Goal: Information Seeking & Learning: Learn about a topic

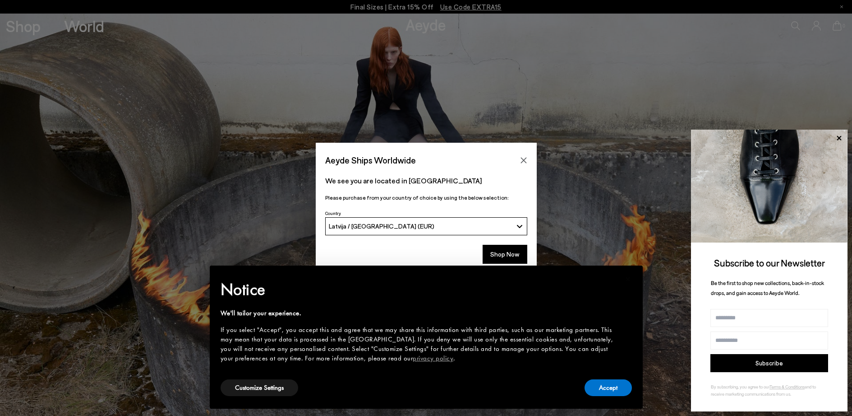
click at [491, 228] on div "Latvija / [GEOGRAPHIC_DATA] (EUR)" at bounding box center [421, 226] width 184 height 8
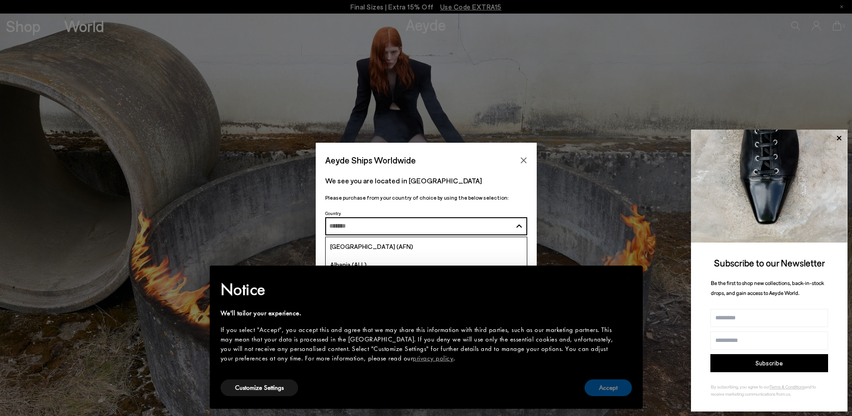
click at [604, 388] on button "Accept" at bounding box center [608, 387] width 47 height 17
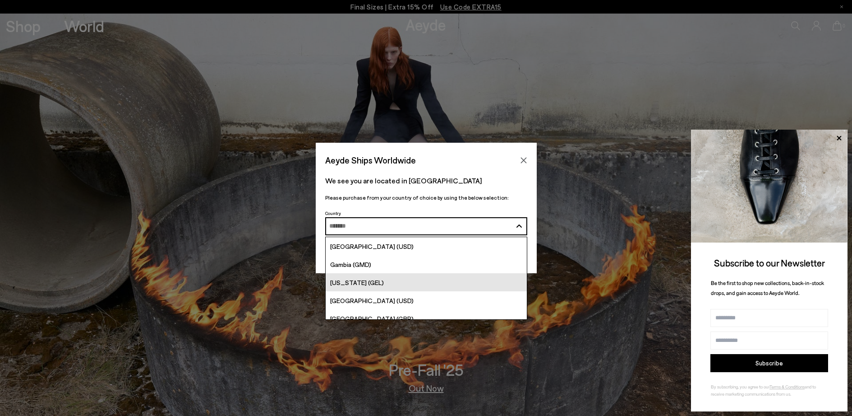
scroll to position [1083, 0]
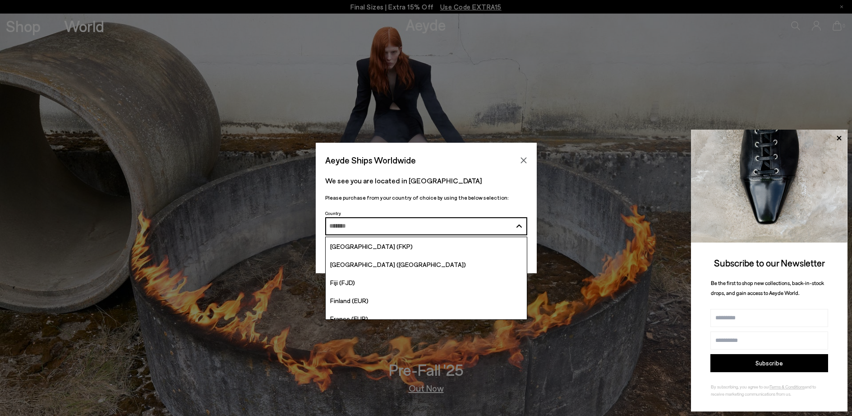
click at [456, 69] on div "Aeyde Ships Worldwide We see you are located in [GEOGRAPHIC_DATA] Please purcha…" at bounding box center [426, 208] width 852 height 416
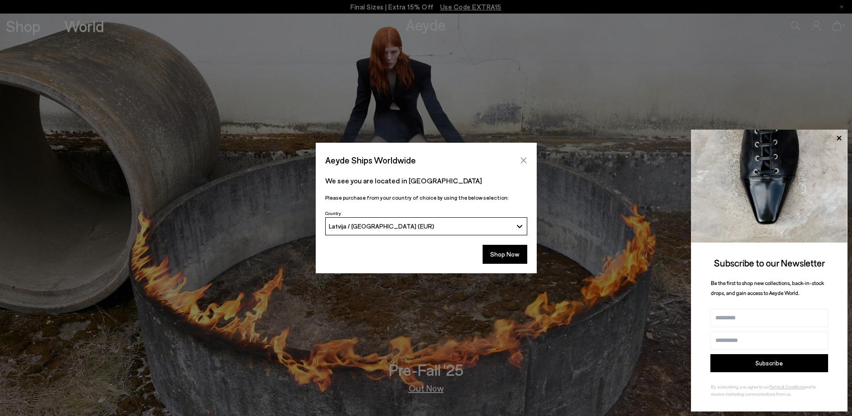
click at [526, 161] on icon "Close" at bounding box center [523, 160] width 7 height 7
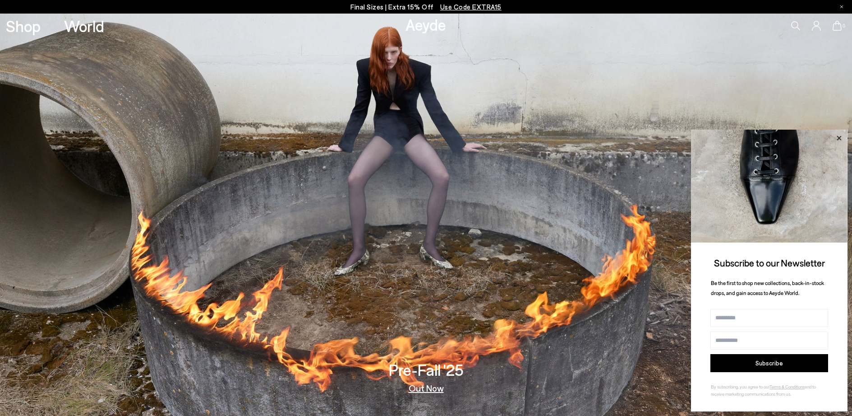
click at [837, 139] on icon at bounding box center [839, 138] width 12 height 12
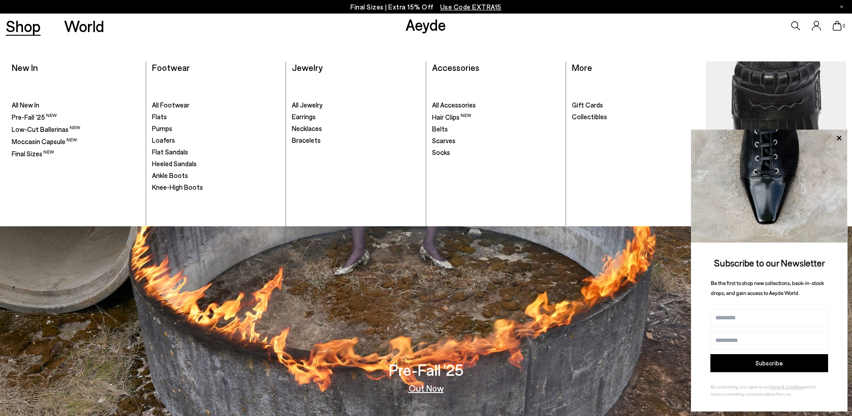
click at [37, 27] on link "Shop" at bounding box center [23, 26] width 35 height 16
click at [168, 67] on span "Footwear" at bounding box center [171, 67] width 38 height 11
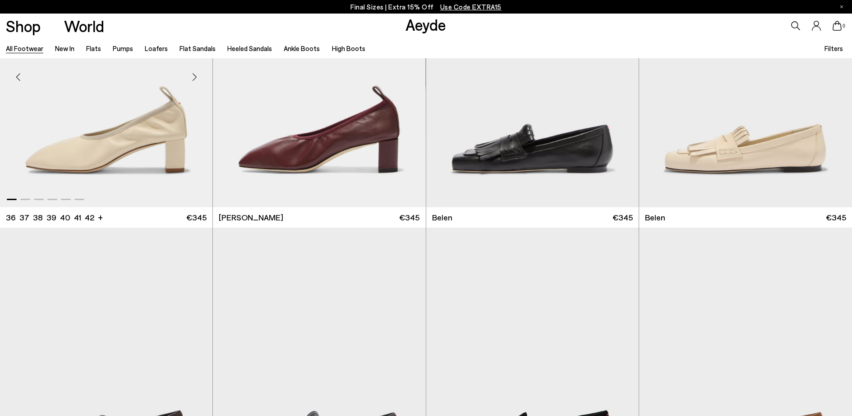
scroll to position [542, 0]
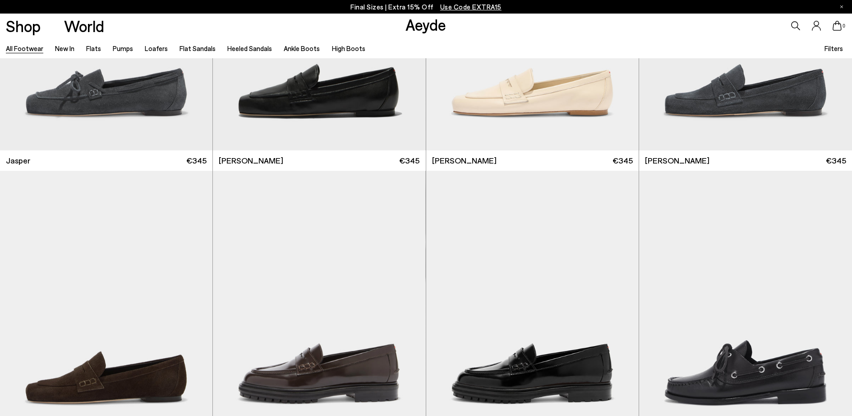
scroll to position [1173, 0]
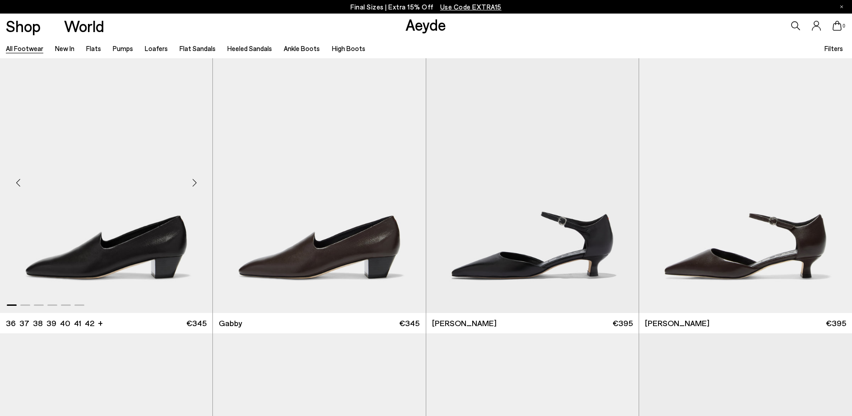
scroll to position [2978, 0]
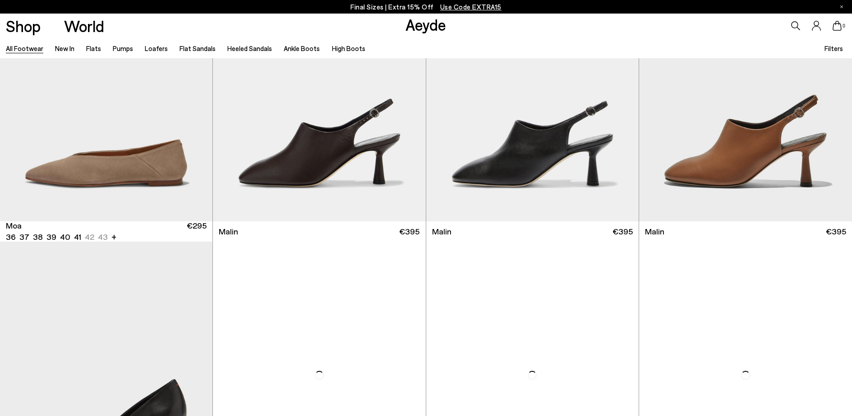
scroll to position [5460, 0]
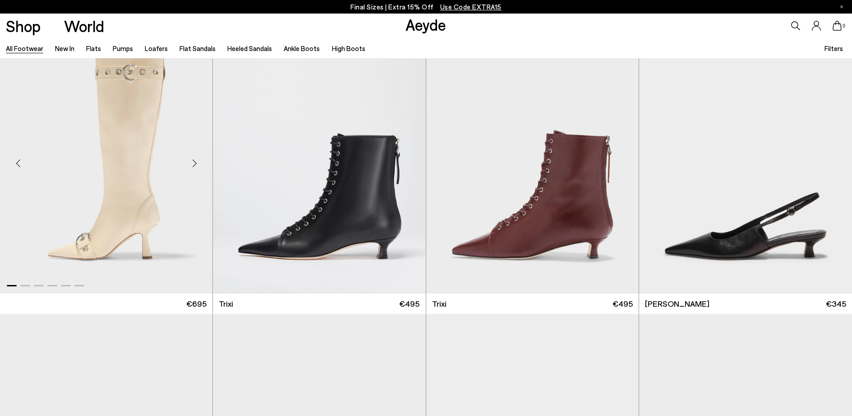
scroll to position [7265, 0]
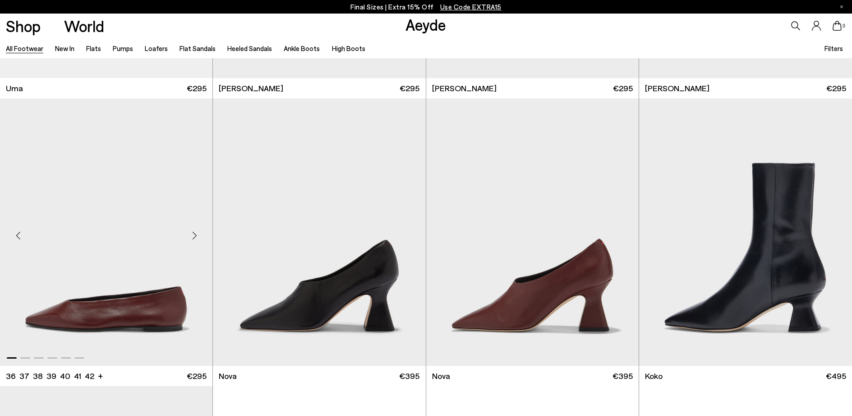
scroll to position [9206, 0]
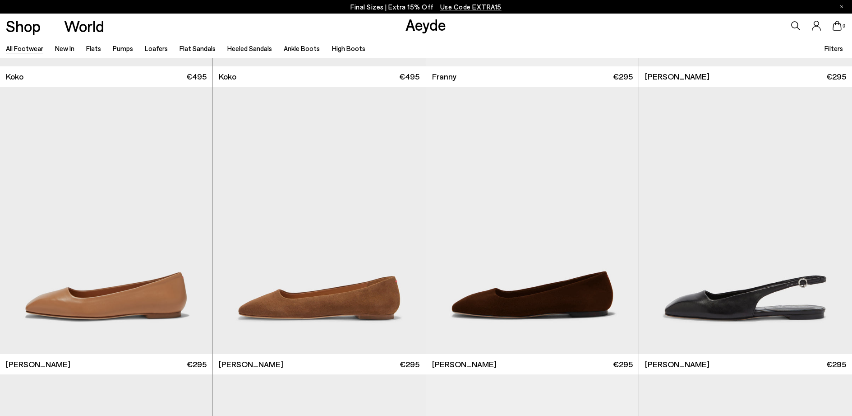
scroll to position [10469, 0]
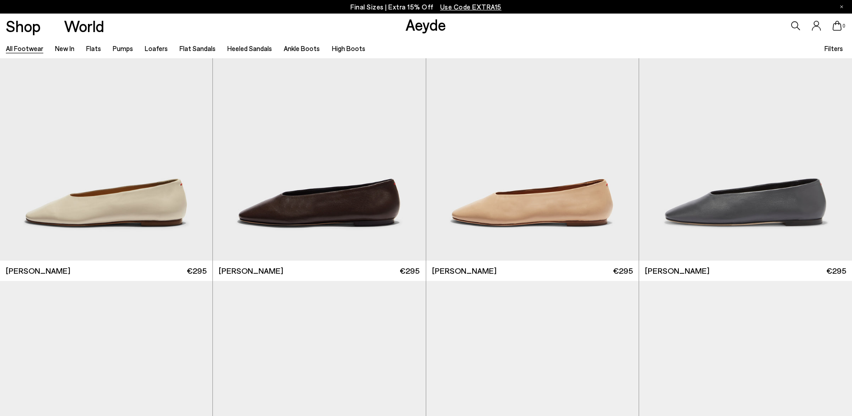
scroll to position [10884, 0]
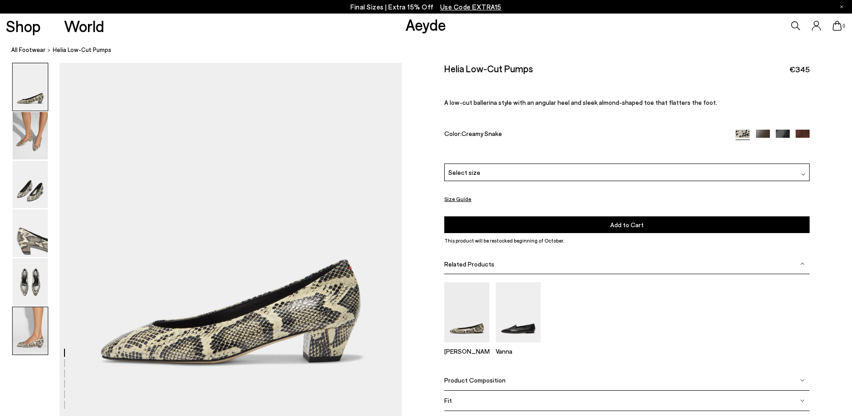
click at [29, 337] on img at bounding box center [30, 330] width 35 height 47
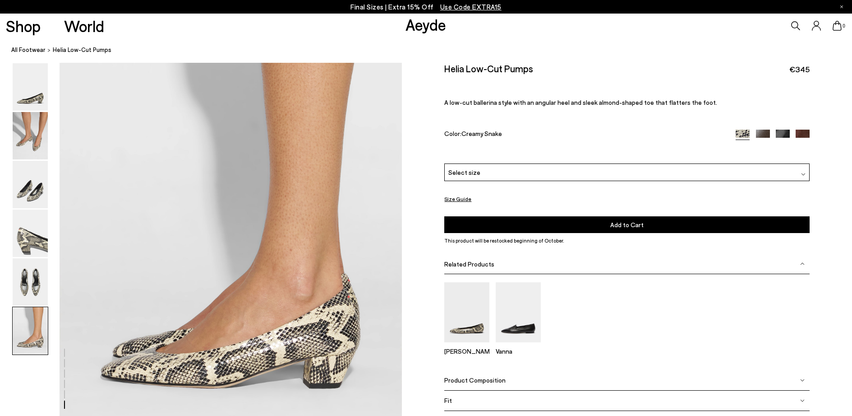
click at [19, 321] on img at bounding box center [30, 330] width 35 height 47
click at [35, 291] on img at bounding box center [30, 281] width 35 height 47
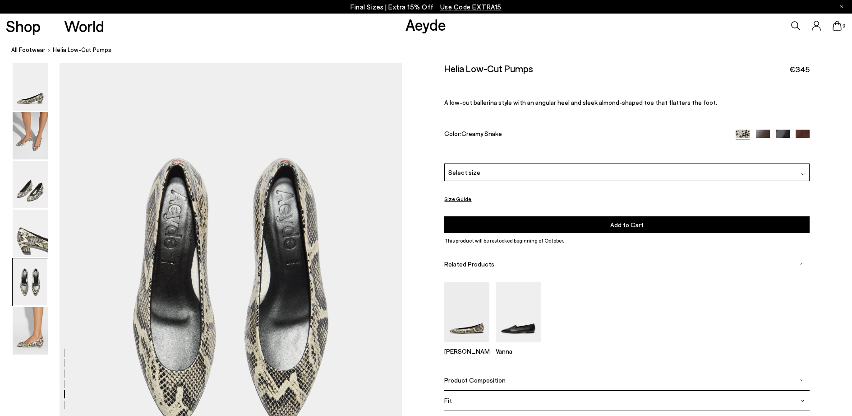
scroll to position [1774, 0]
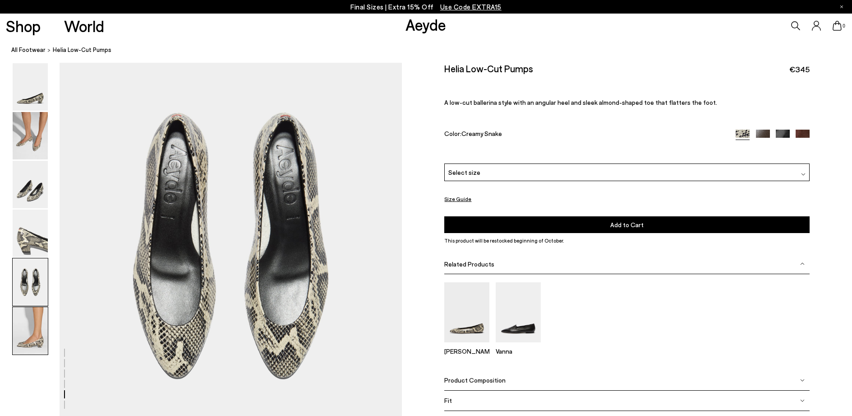
click at [43, 326] on img at bounding box center [30, 330] width 35 height 47
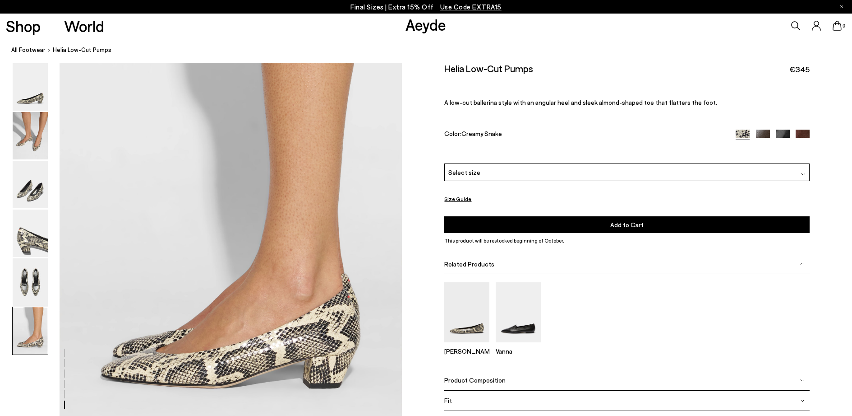
scroll to position [2294, 0]
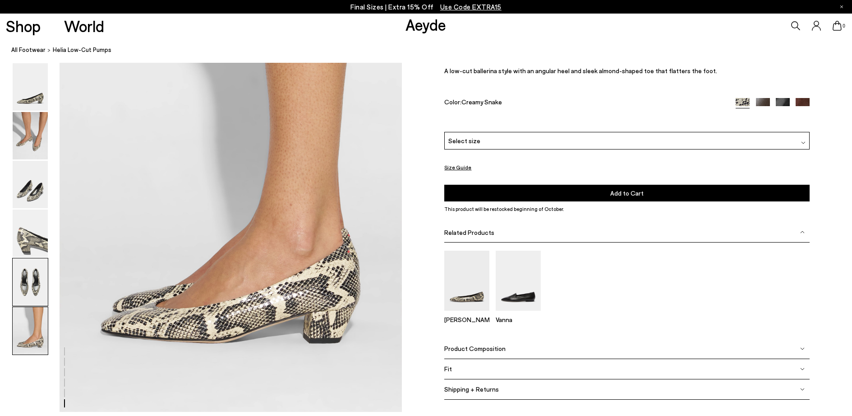
click at [25, 273] on img at bounding box center [30, 281] width 35 height 47
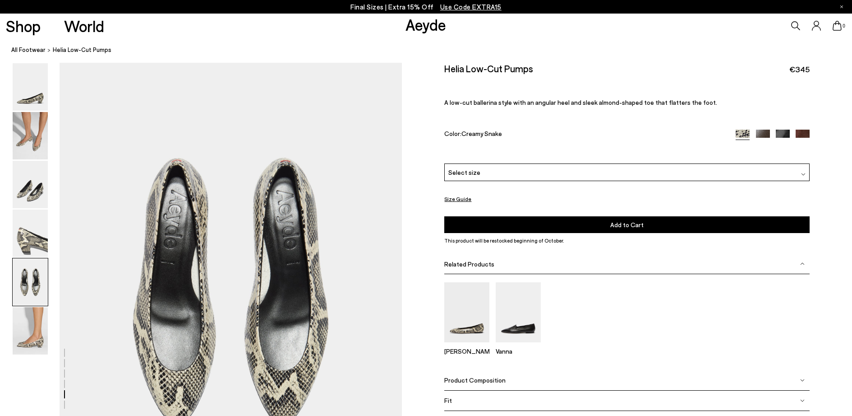
scroll to position [1774, 0]
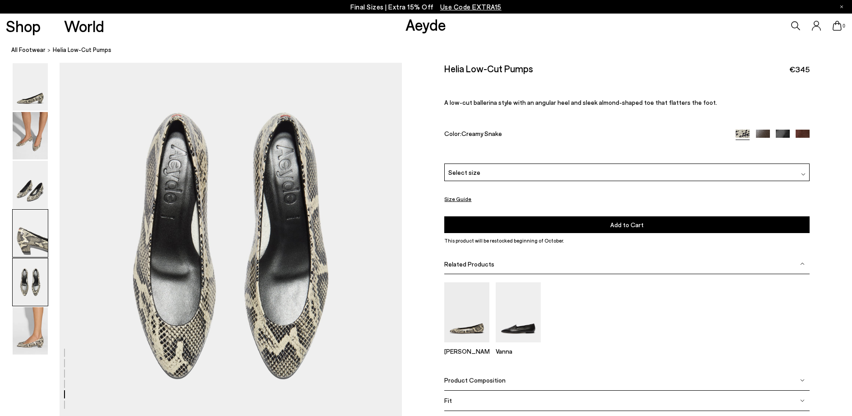
click at [23, 222] on img at bounding box center [30, 232] width 35 height 47
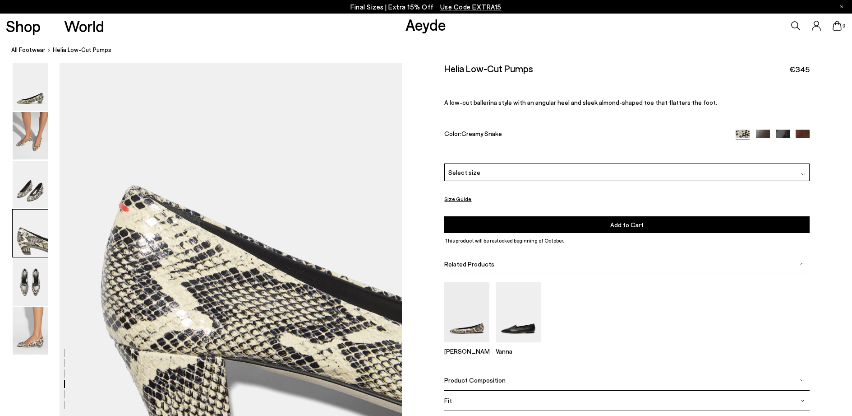
scroll to position [1361, 0]
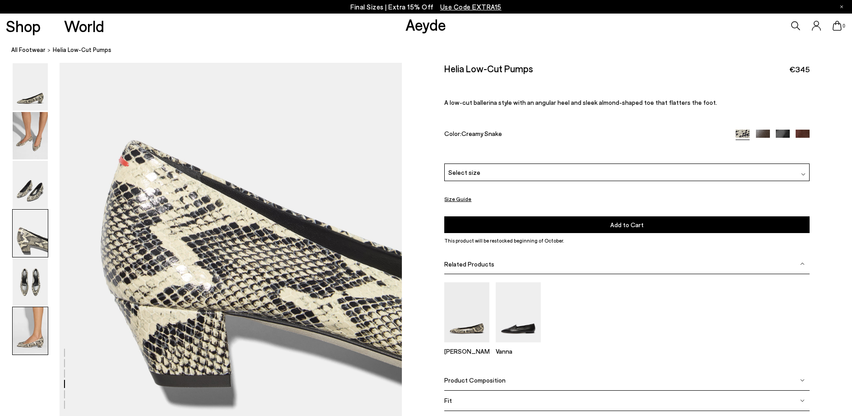
click at [22, 343] on img at bounding box center [30, 330] width 35 height 47
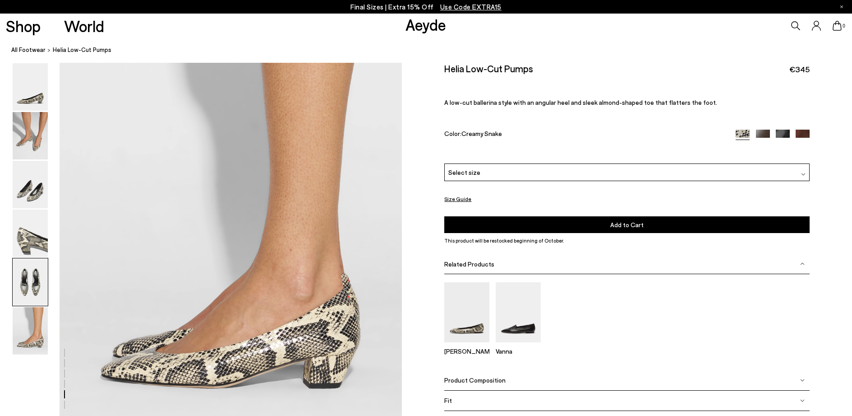
scroll to position [1978, 0]
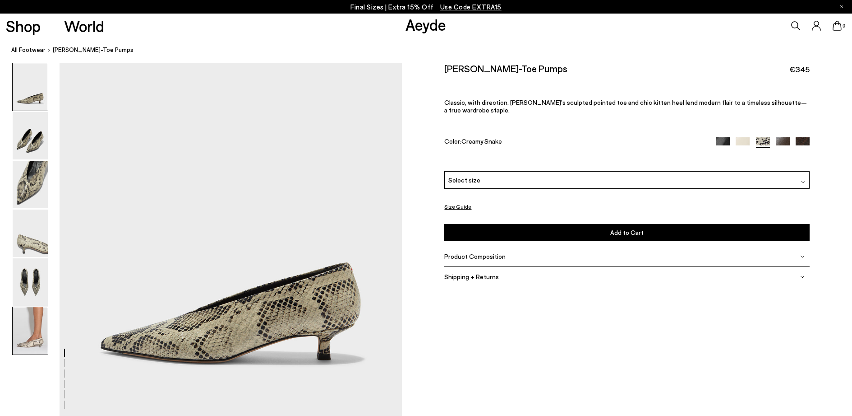
click at [27, 332] on img at bounding box center [30, 330] width 35 height 47
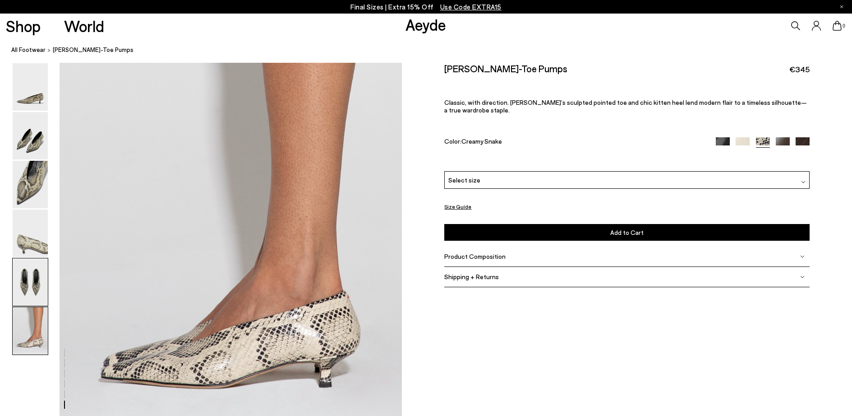
click at [29, 279] on img at bounding box center [30, 281] width 35 height 47
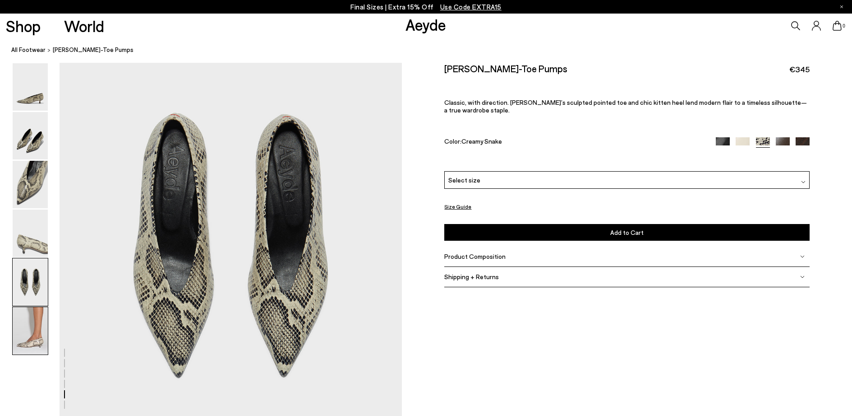
click at [29, 334] on img at bounding box center [30, 330] width 35 height 47
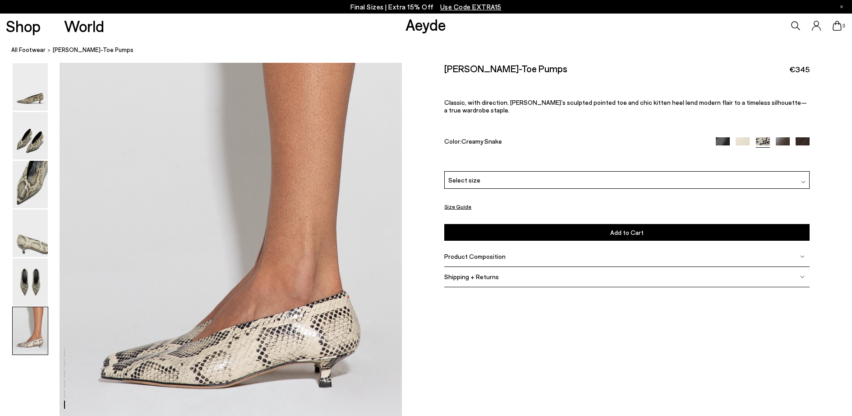
click at [37, 331] on img at bounding box center [30, 330] width 35 height 47
click at [42, 276] on img at bounding box center [30, 281] width 35 height 47
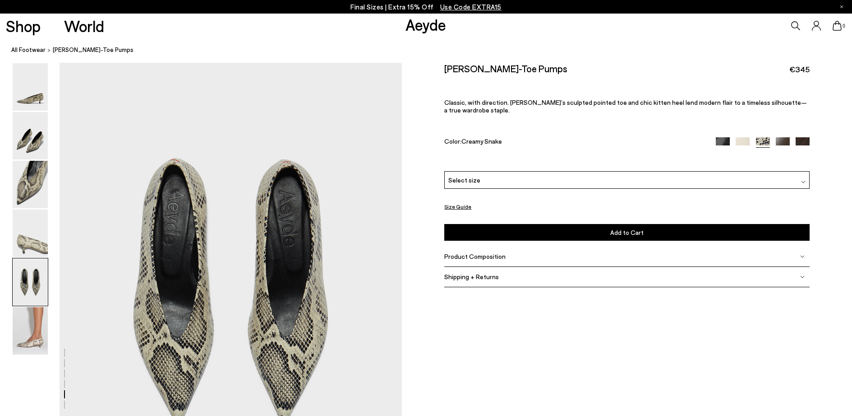
scroll to position [1774, 0]
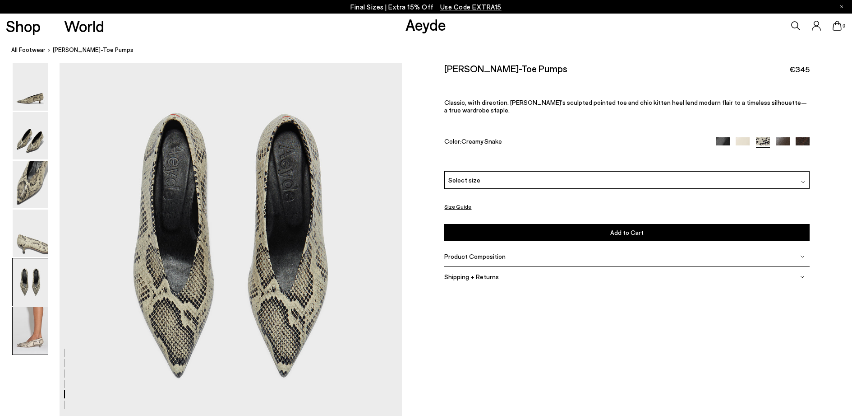
click at [33, 327] on img at bounding box center [30, 330] width 35 height 47
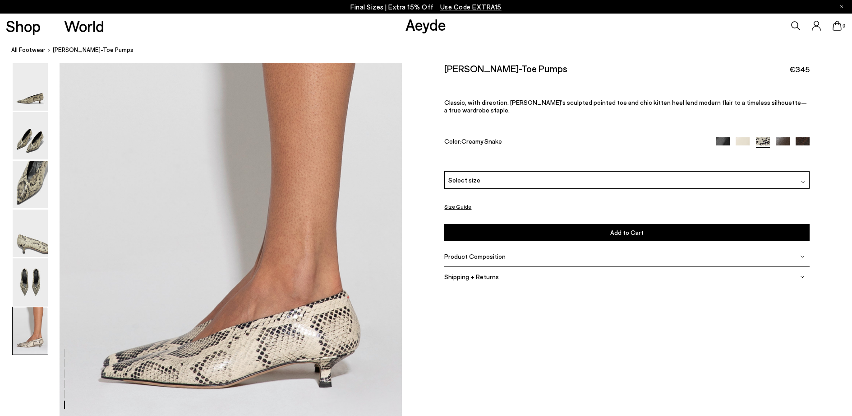
scroll to position [2294, 0]
